Goal: Information Seeking & Learning: Learn about a topic

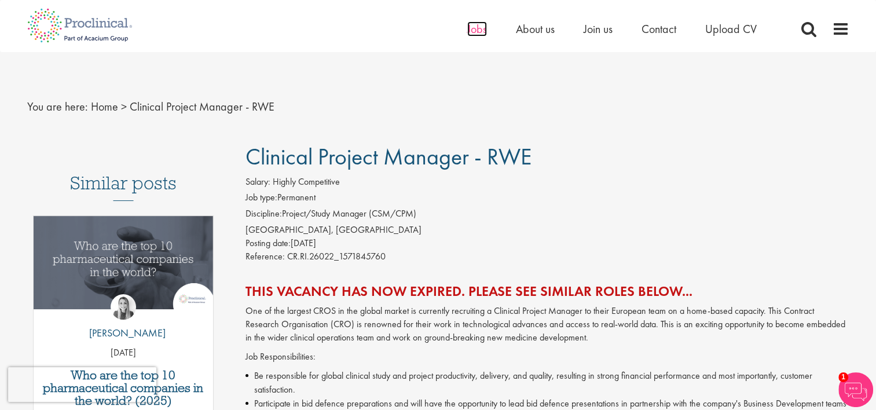
click at [468, 25] on span "Jobs" at bounding box center [477, 28] width 20 height 15
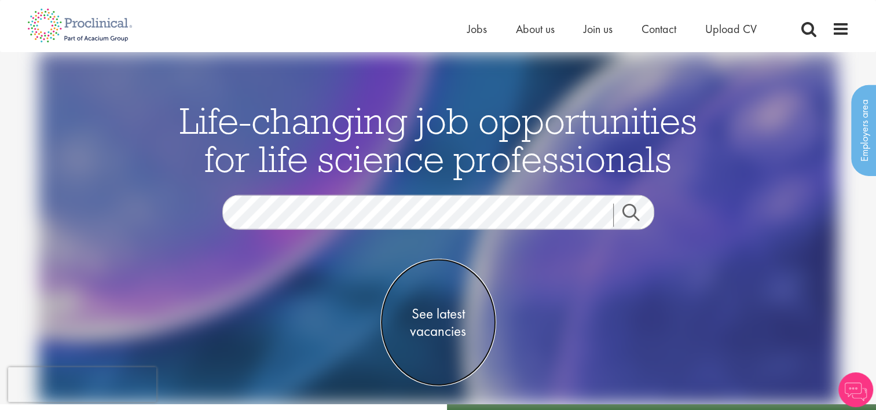
click at [440, 327] on span "See latest vacancies" at bounding box center [438, 322] width 116 height 35
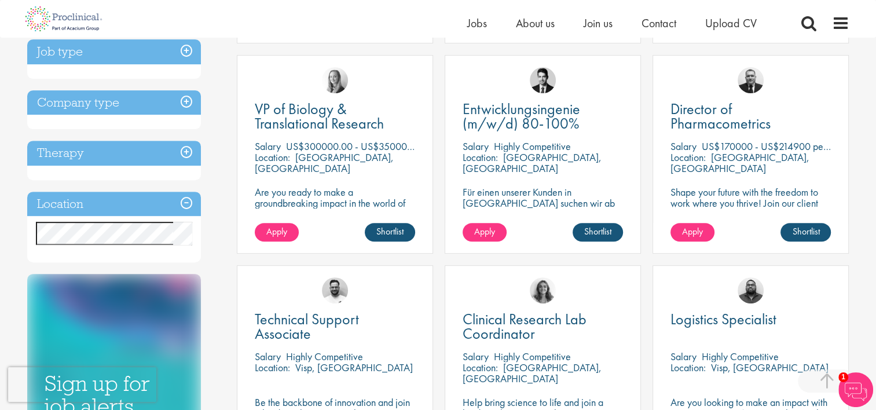
scroll to position [417, 0]
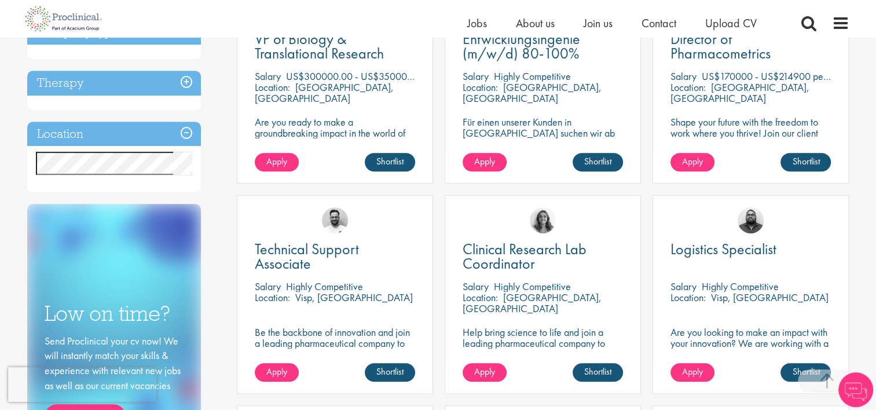
scroll to position [488, 0]
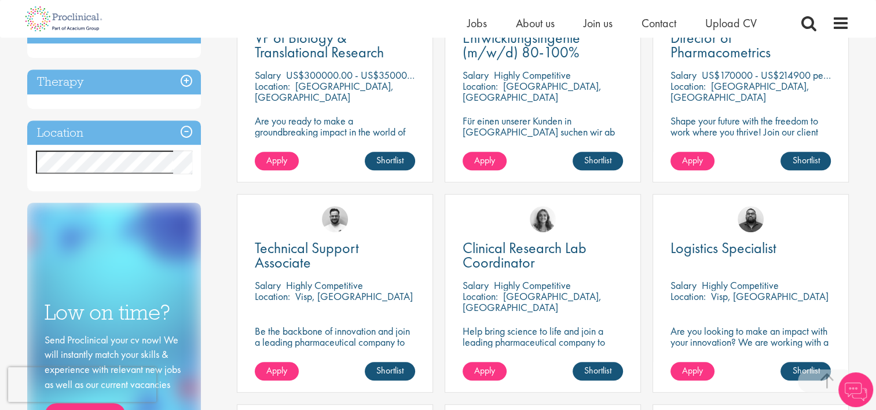
click at [184, 133] on h3 "Location" at bounding box center [114, 132] width 174 height 25
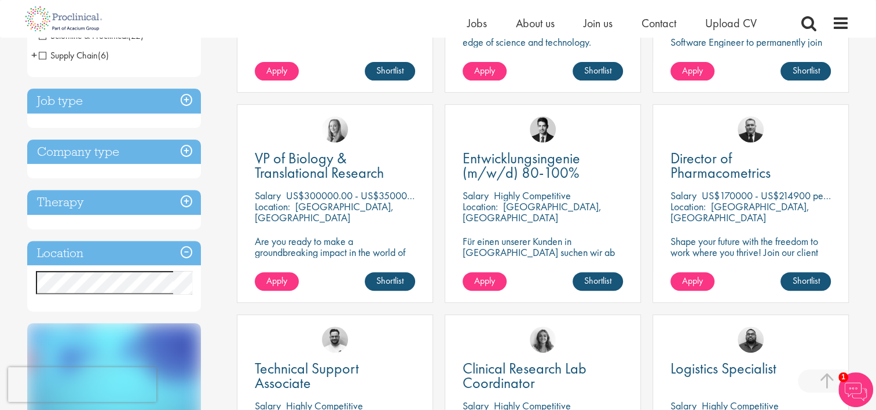
scroll to position [366, 0]
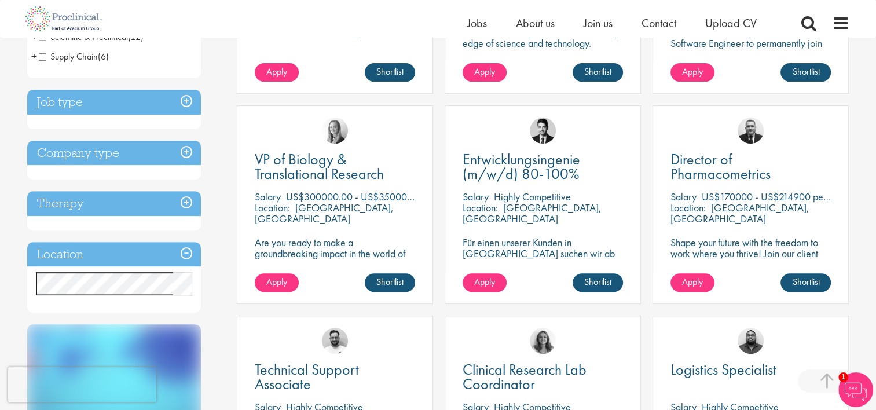
click at [217, 234] on div "Discipline Biometrics (1) - + Statistics (1) Business Development (16) - + Lice…" at bounding box center [124, 193] width 210 height 870
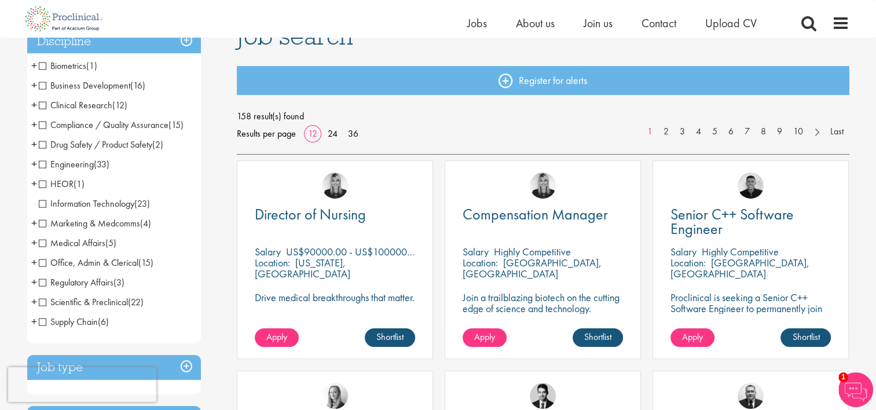
scroll to position [101, 0]
click at [120, 79] on span "Business Development" at bounding box center [84, 85] width 91 height 12
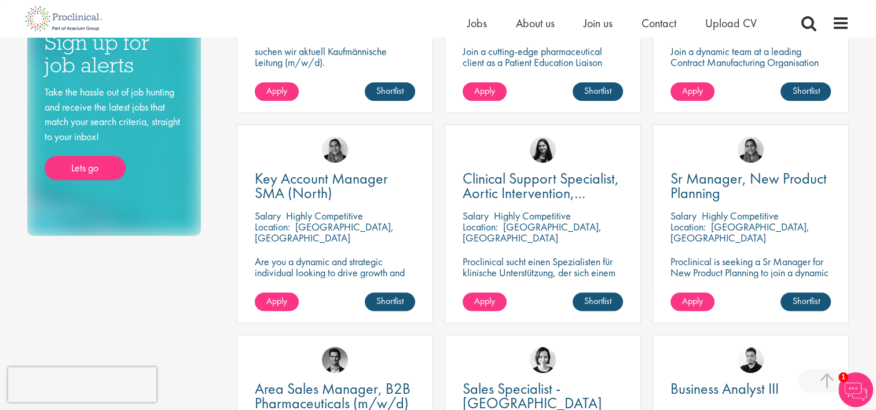
scroll to position [559, 0]
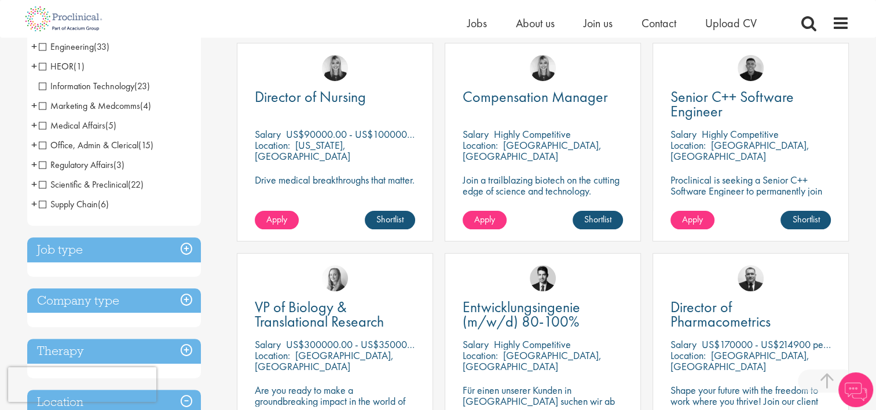
scroll to position [220, 0]
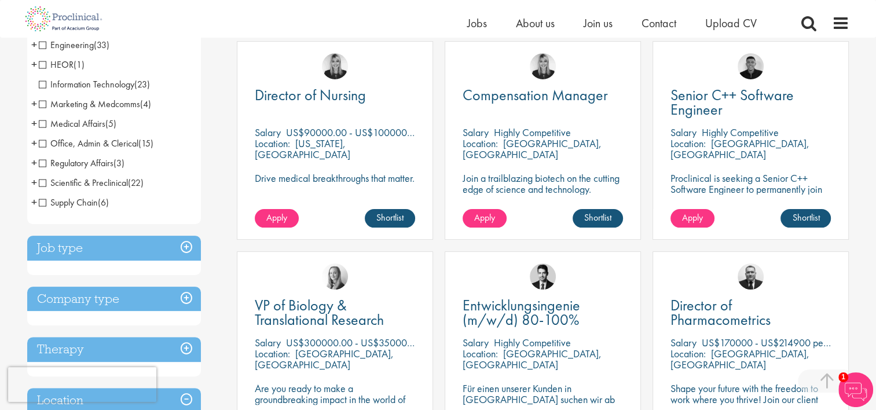
click at [33, 183] on span "+" at bounding box center [34, 182] width 6 height 17
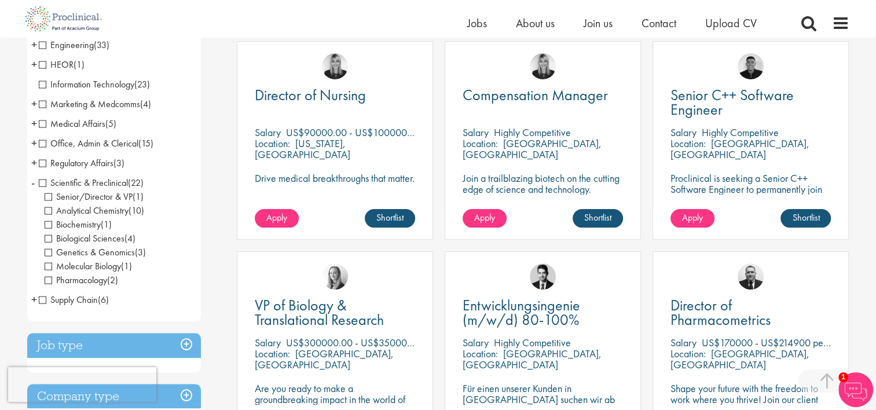
click at [42, 182] on span "Scientific & Preclinical" at bounding box center [83, 183] width 89 height 12
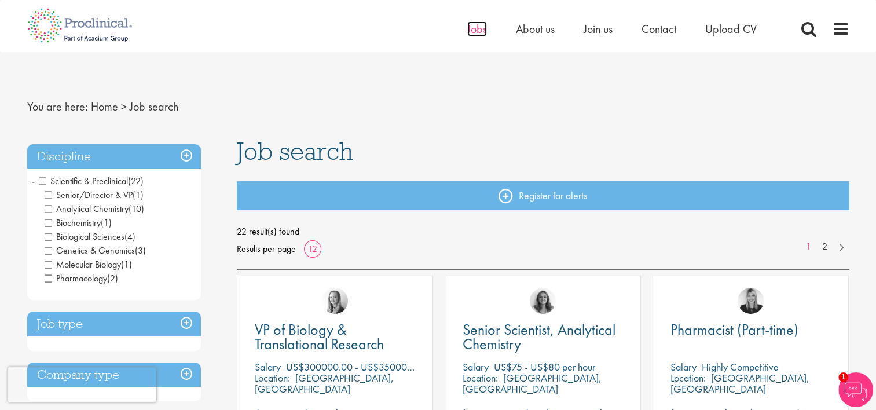
click at [468, 32] on span "Jobs" at bounding box center [477, 28] width 20 height 15
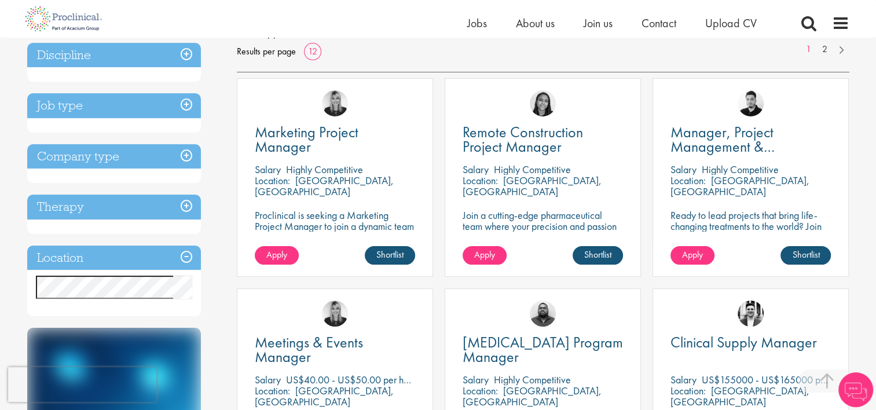
scroll to position [184, 0]
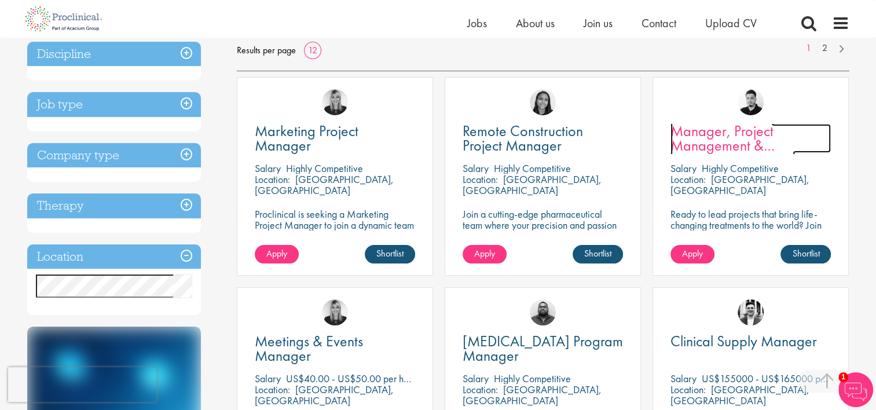
click at [742, 147] on span "Manager, Project Management & Operational Delivery" at bounding box center [733, 145] width 124 height 49
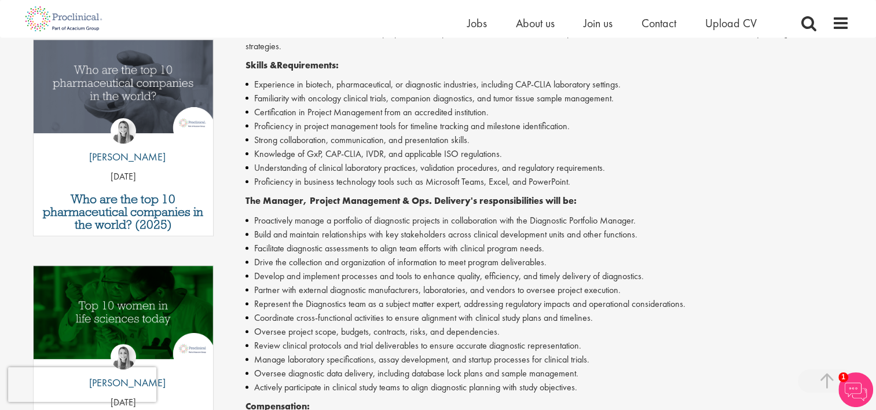
scroll to position [382, 0]
